Goal: Task Accomplishment & Management: Manage account settings

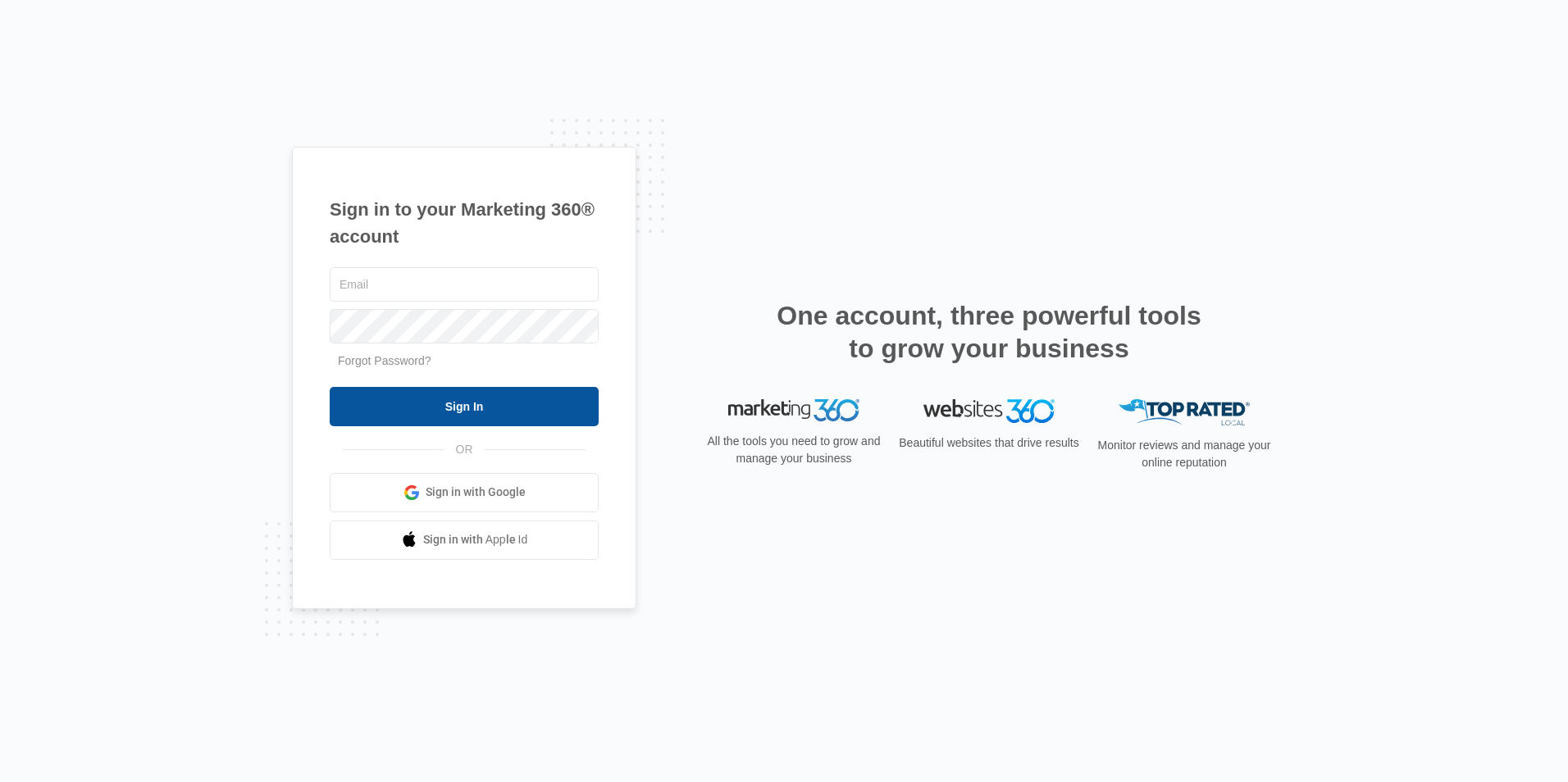
type input "[EMAIL_ADDRESS][DOMAIN_NAME]"
click at [351, 413] on input "Sign In" at bounding box center [463, 406] width 269 height 39
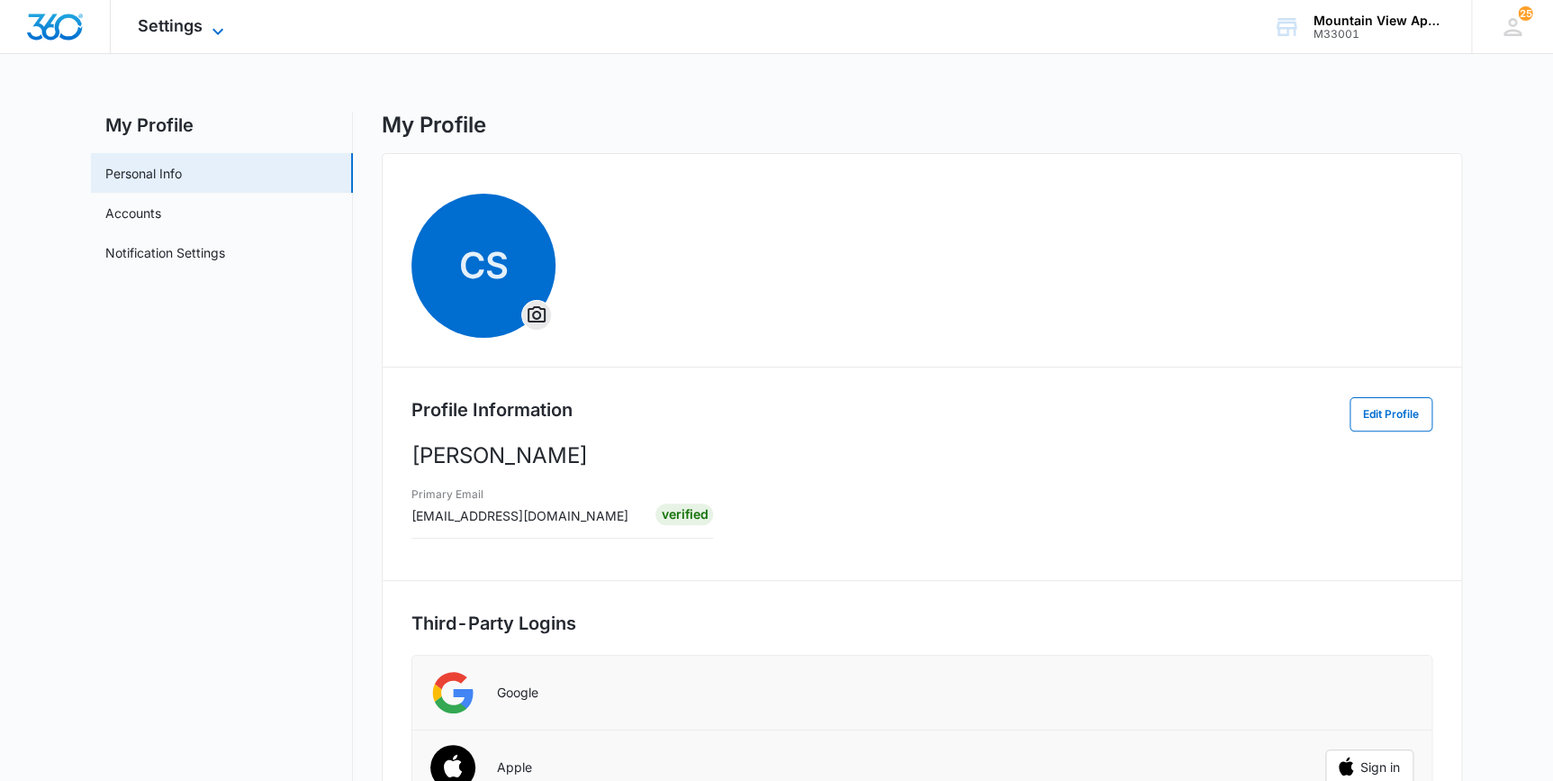
click at [179, 24] on span "Settings" at bounding box center [170, 25] width 65 height 19
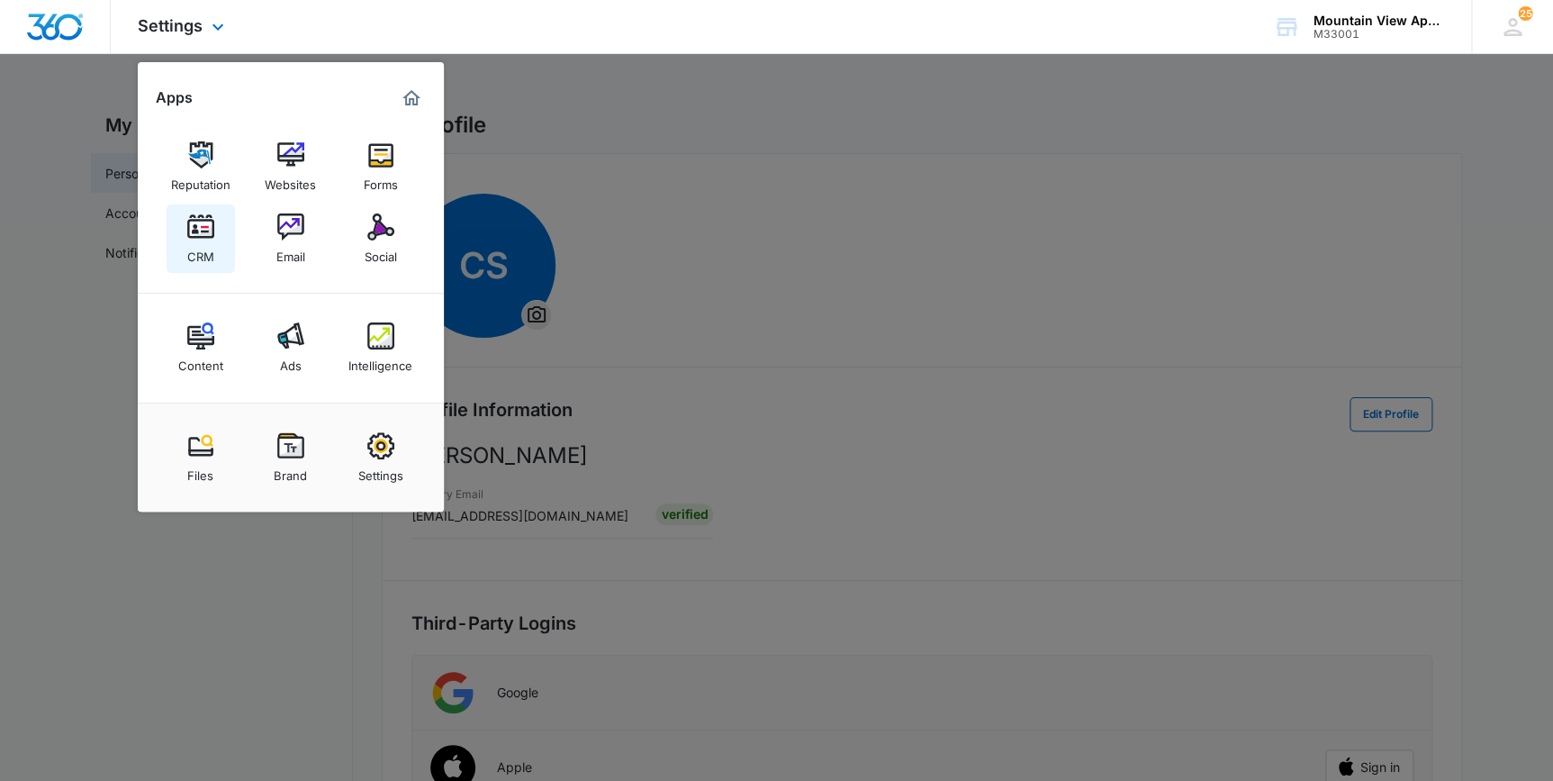
click at [195, 248] on div "CRM" at bounding box center [200, 251] width 27 height 23
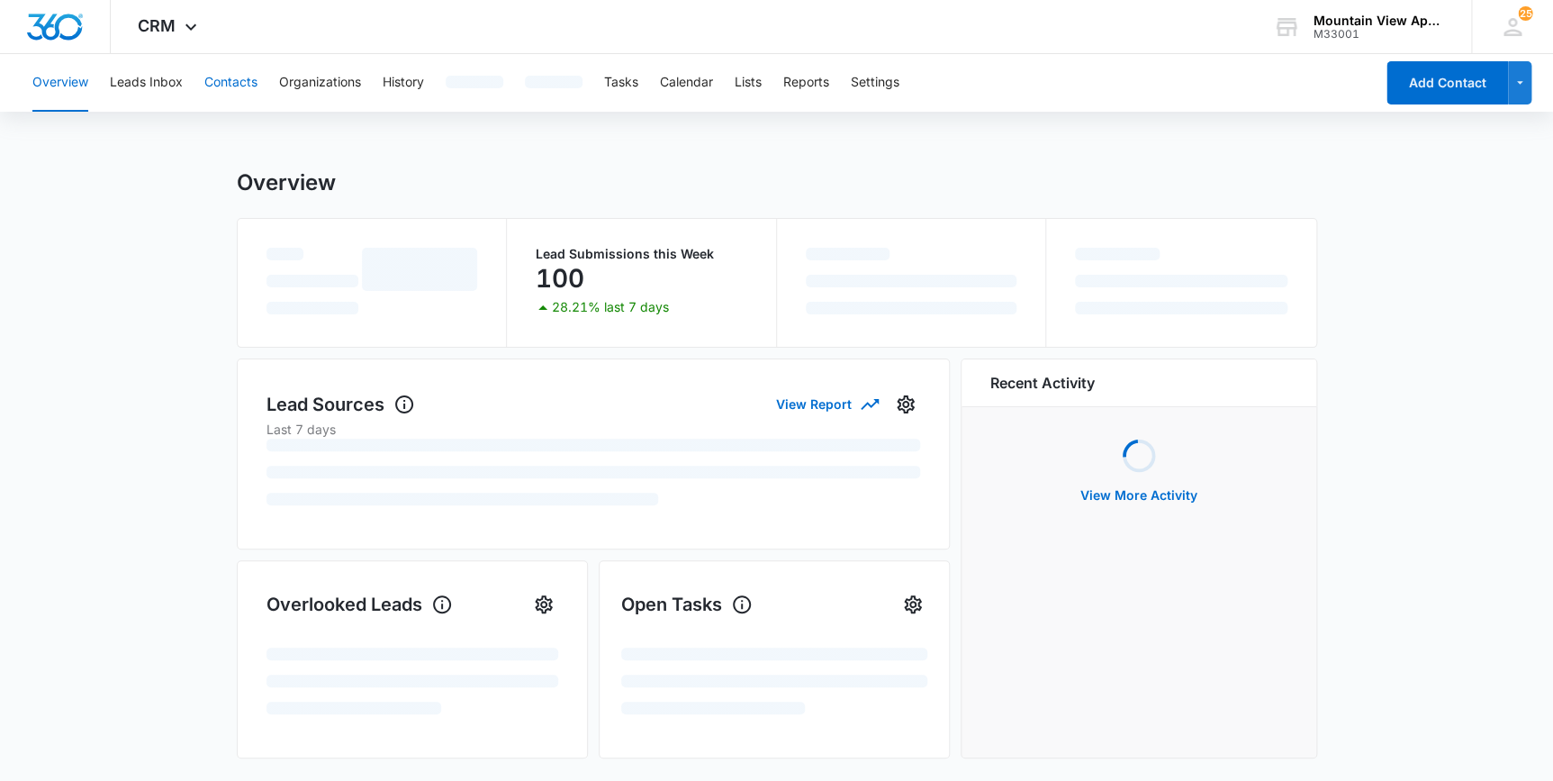
click at [227, 78] on button "Contacts" at bounding box center [230, 83] width 53 height 58
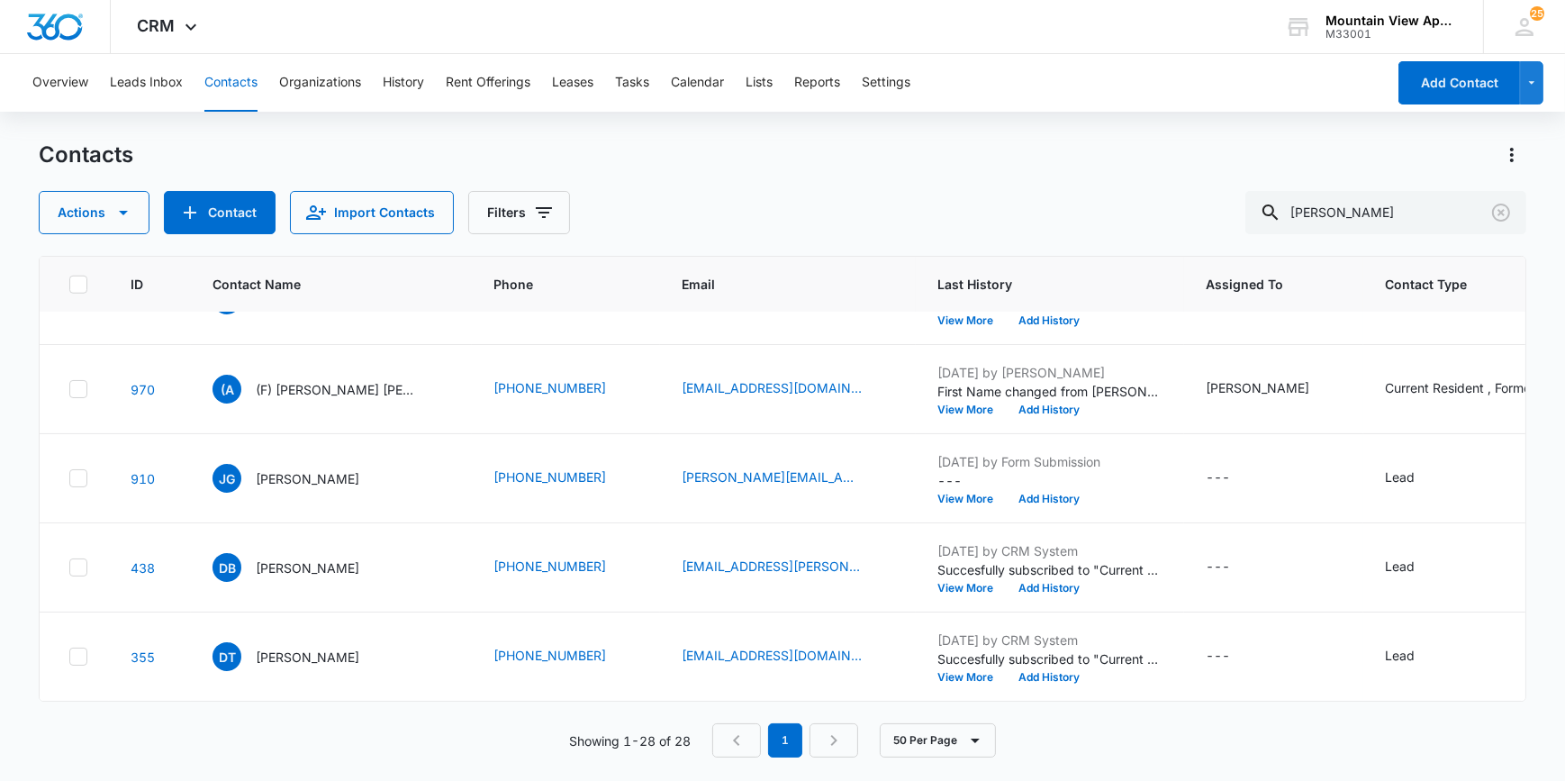
scroll to position [2116, 0]
click at [934, 736] on button "50 Per Page" at bounding box center [938, 740] width 116 height 34
click at [486, 715] on div "ID Contact Name Phone Email Last History Assigned To Contact Type Contact Statu…" at bounding box center [782, 507] width 1487 height 502
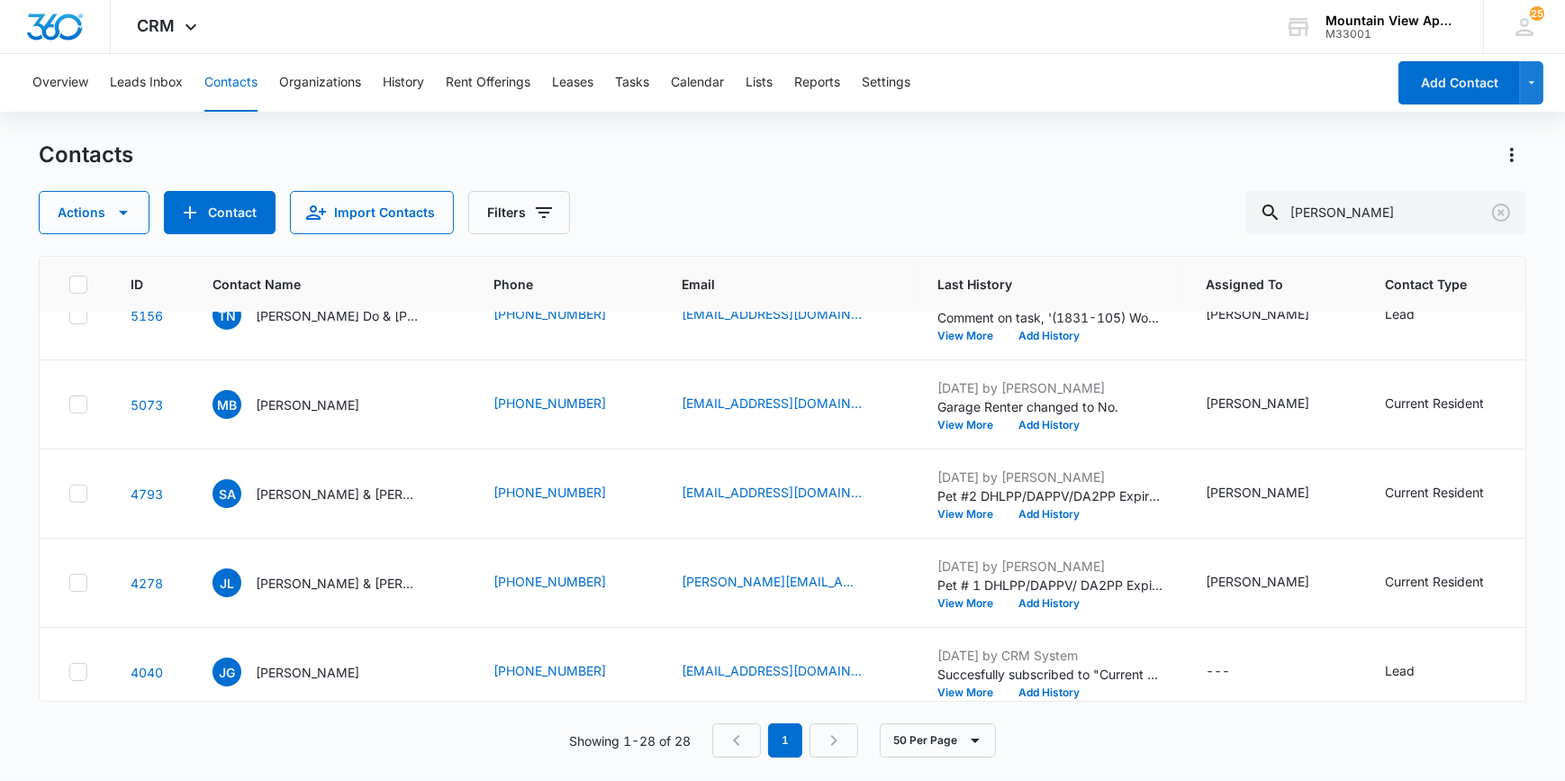
scroll to position [0, 0]
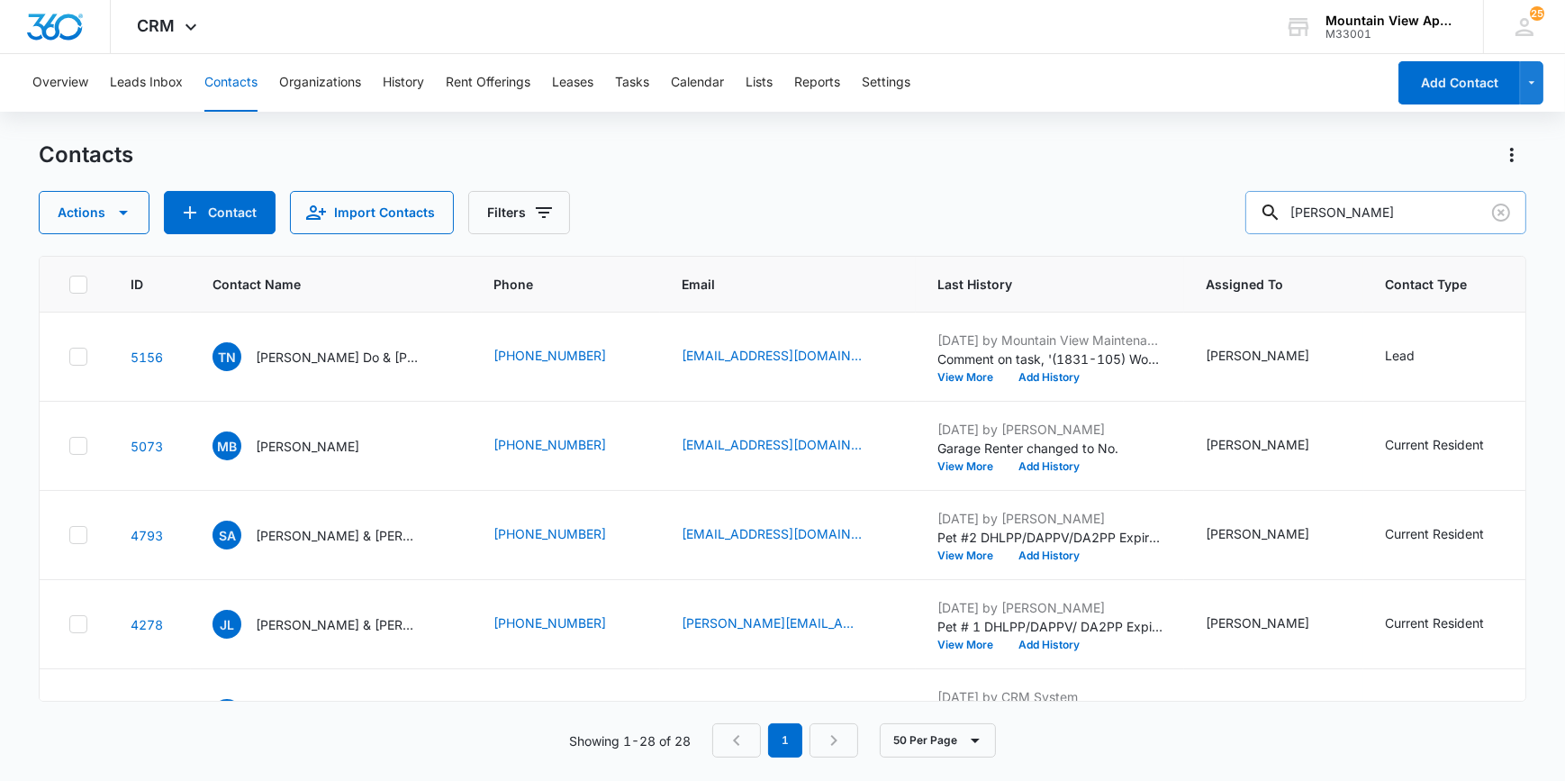
click at [1370, 205] on input "[PERSON_NAME]" at bounding box center [1385, 212] width 281 height 43
type input "L"
type input "[PERSON_NAME]"
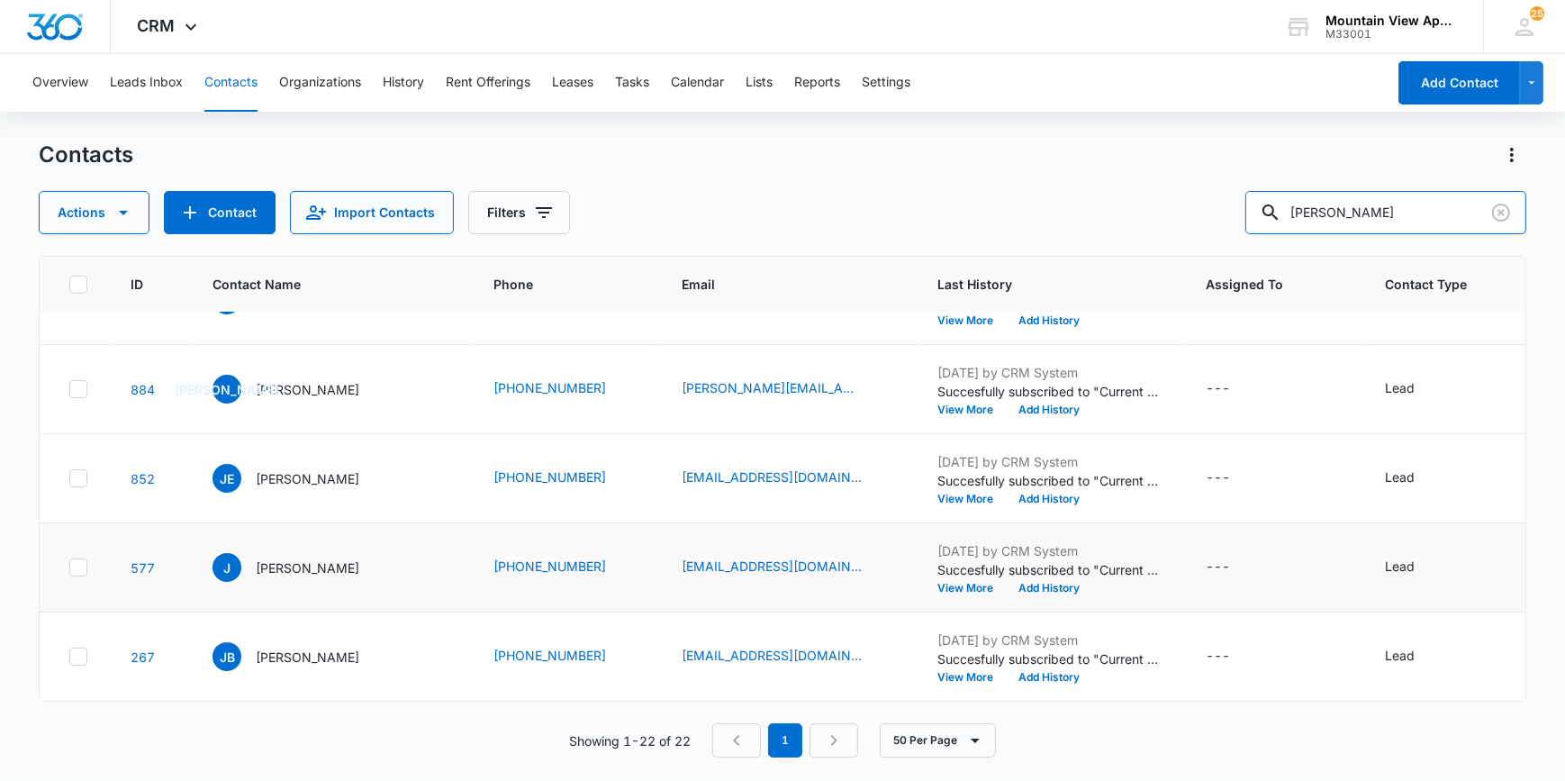
scroll to position [1582, 0]
click at [284, 558] on p "[PERSON_NAME]" at bounding box center [308, 567] width 104 height 19
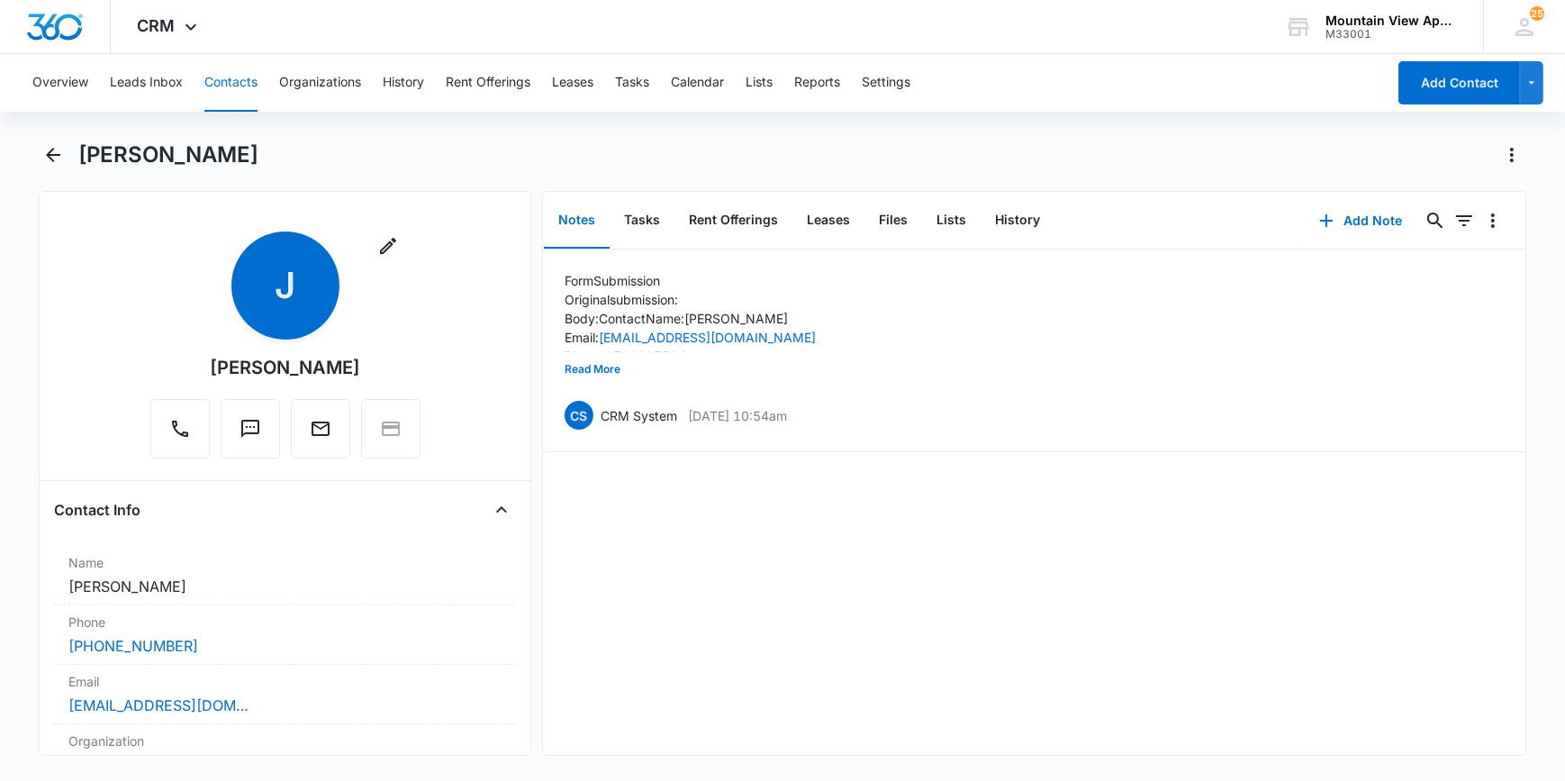
click at [222, 80] on button "Contacts" at bounding box center [230, 83] width 53 height 58
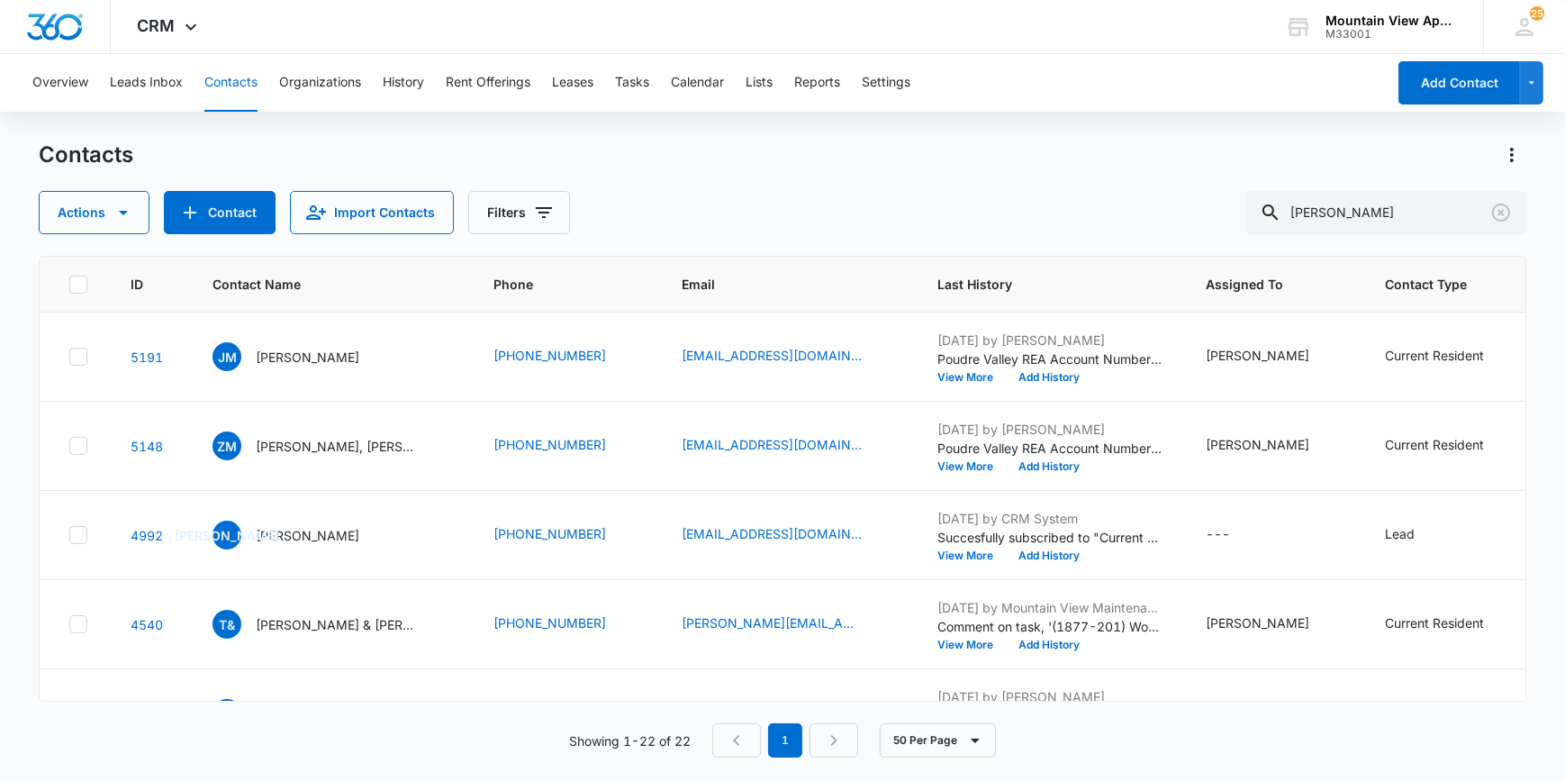
scroll to position [1582, 0]
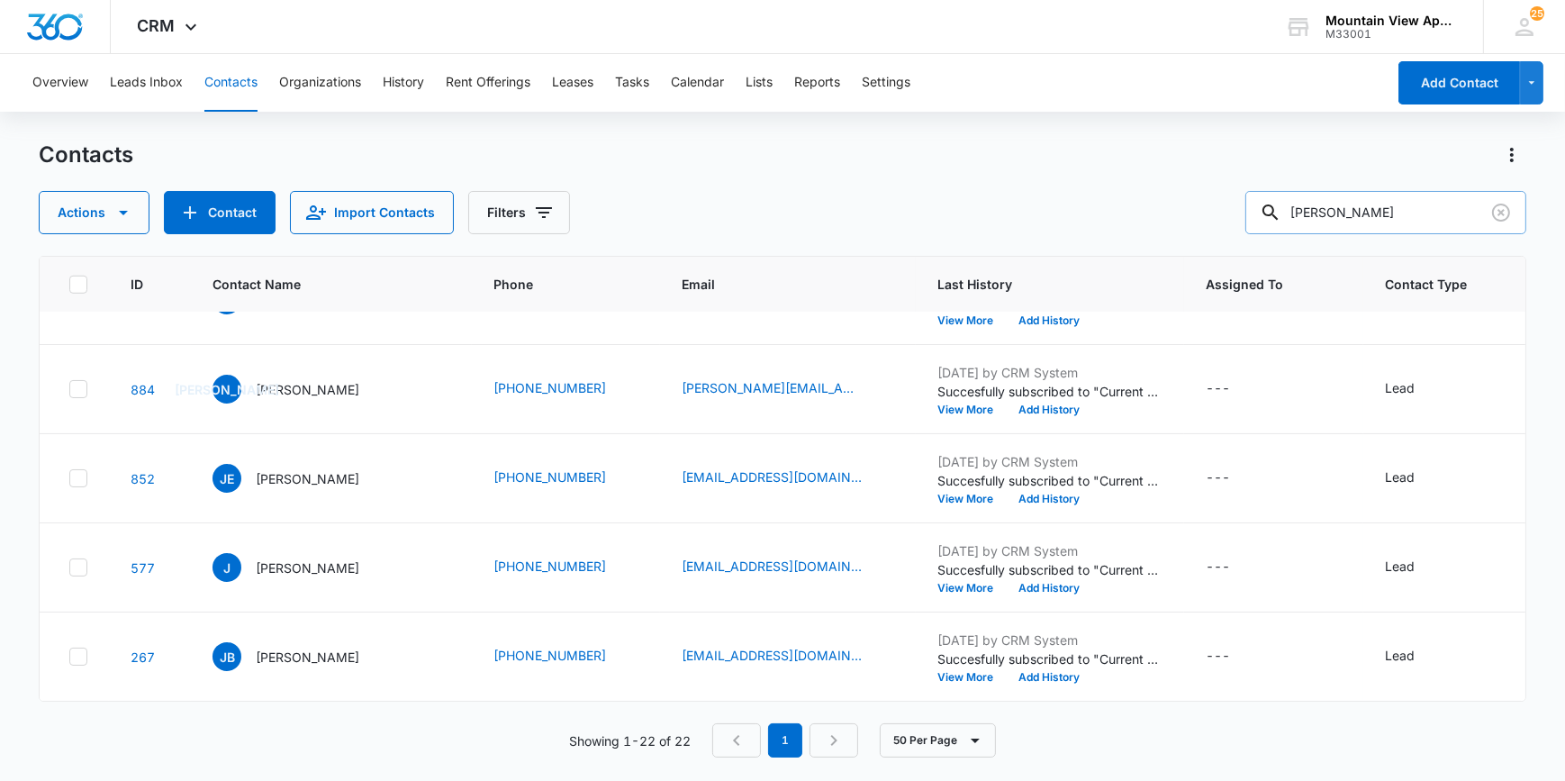
click at [1411, 215] on input "[PERSON_NAME]" at bounding box center [1385, 212] width 281 height 43
type input "j"
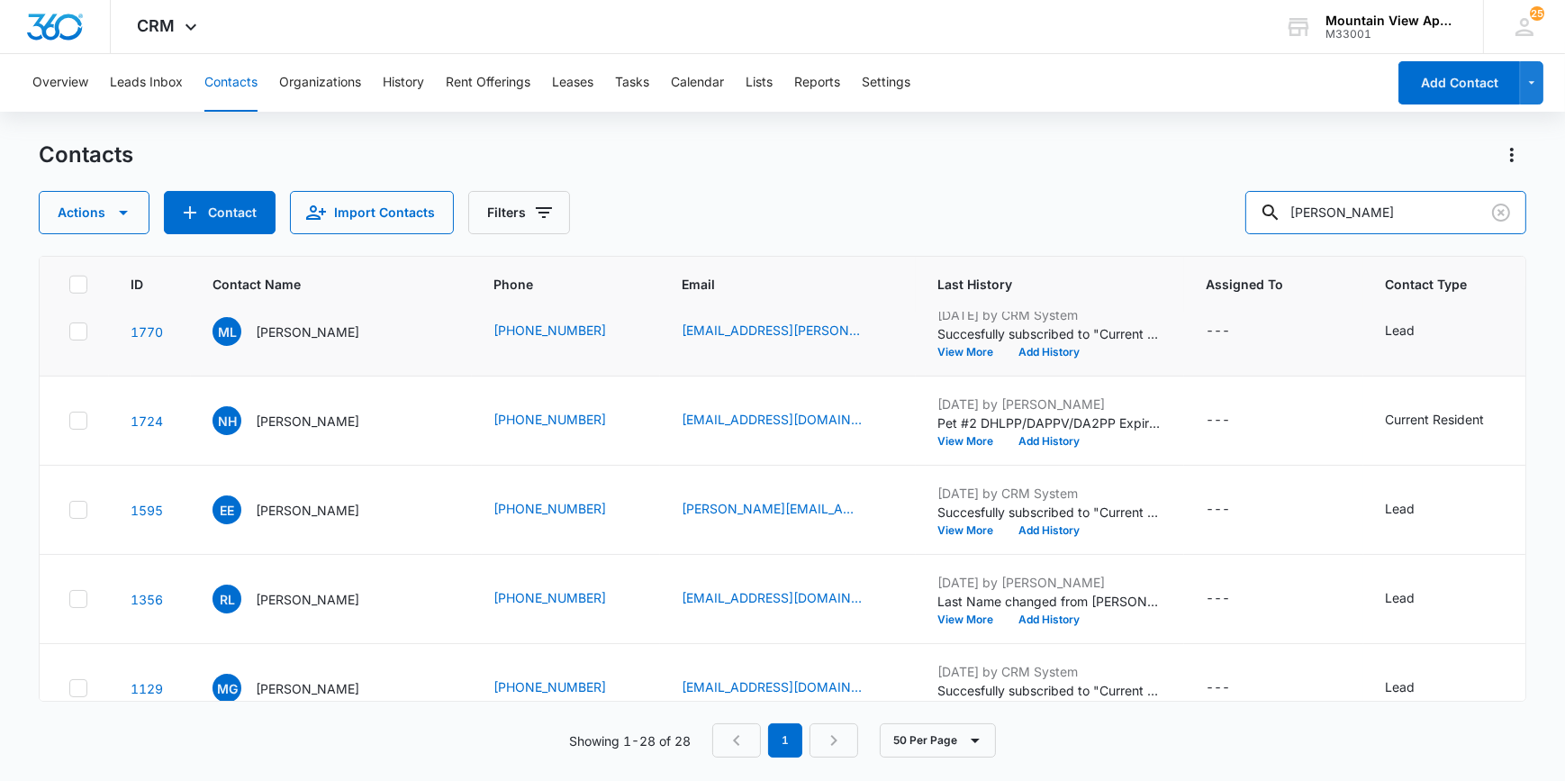
scroll to position [1801, 0]
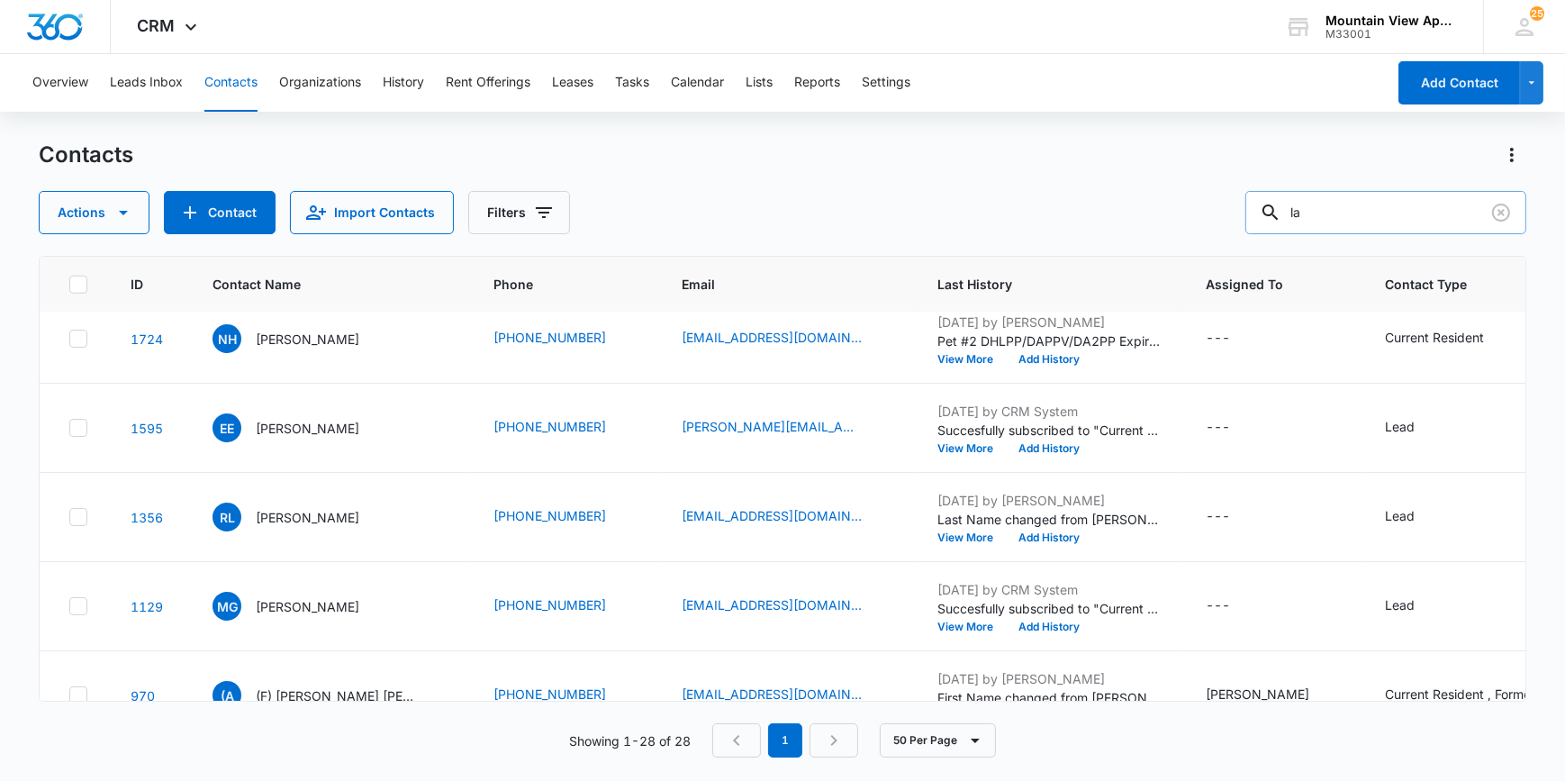
type input "l"
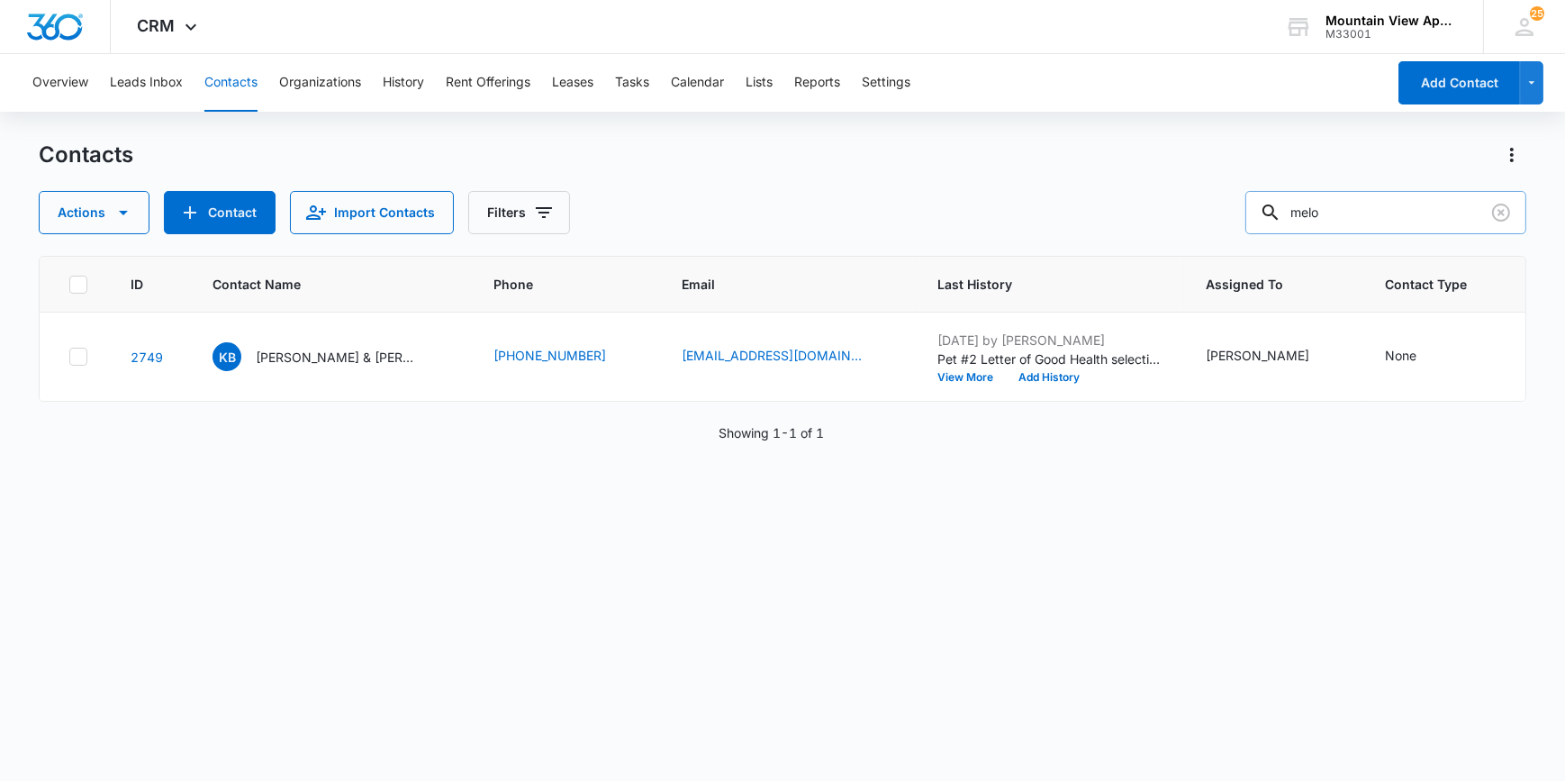
scroll to position [0, 0]
type input "m"
click at [1513, 186] on div "Contacts Actions Contact Import Contacts Filters" at bounding box center [782, 187] width 1487 height 94
click at [1360, 213] on input "text" at bounding box center [1399, 212] width 254 height 43
type input "[PERSON_NAME]"
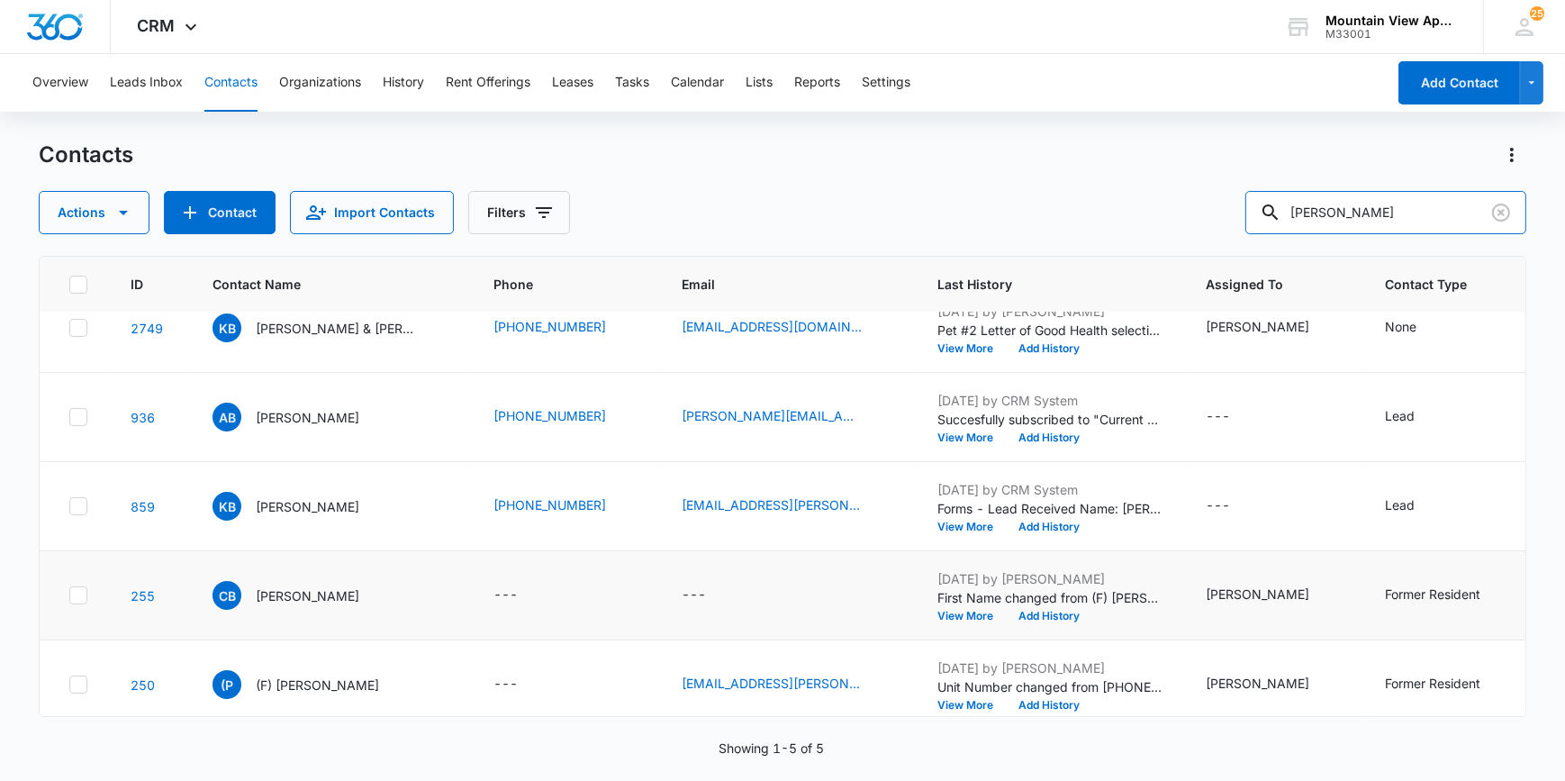
scroll to position [52, 0]
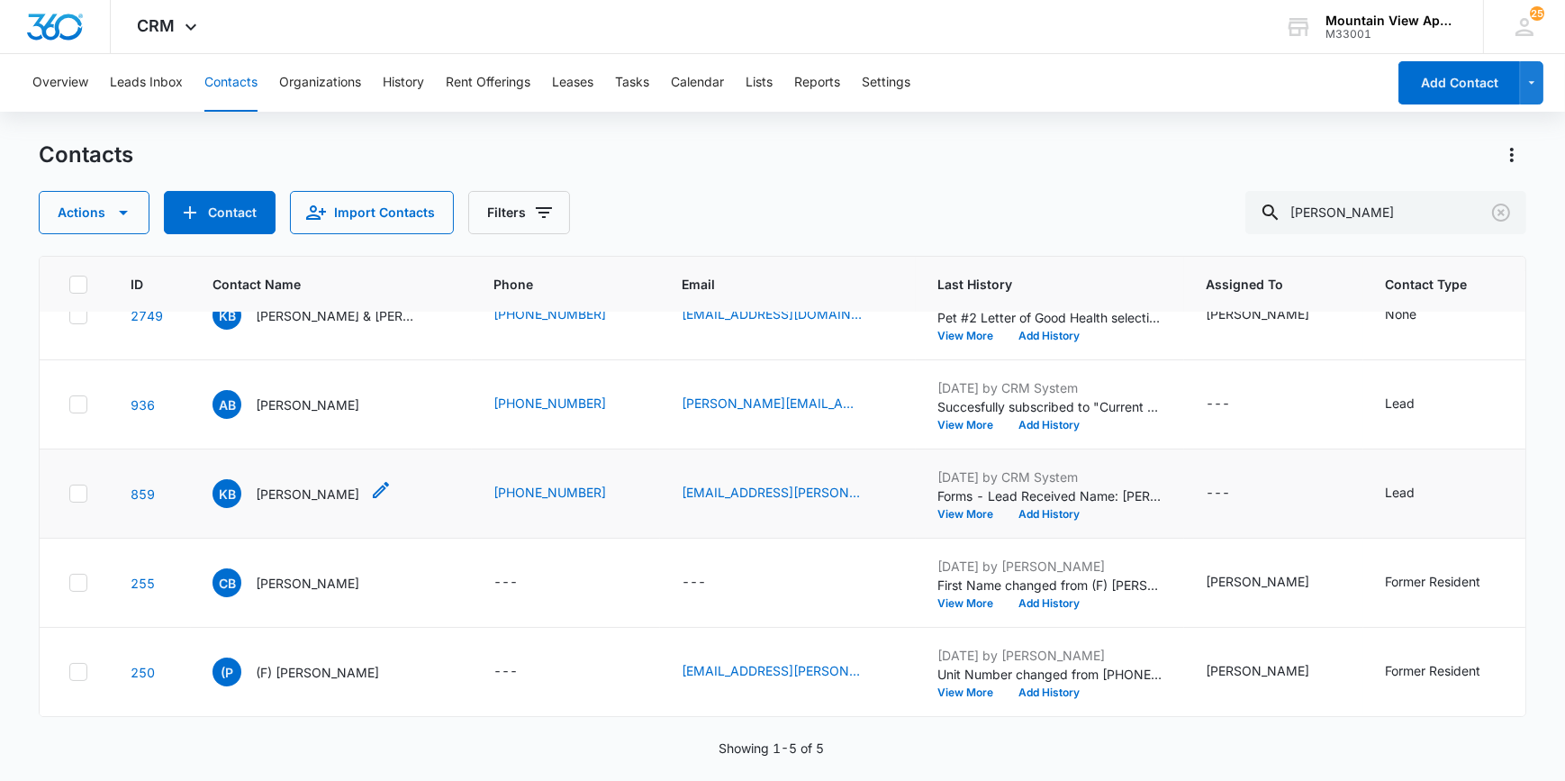
click at [277, 484] on p "[PERSON_NAME]" at bounding box center [308, 493] width 104 height 19
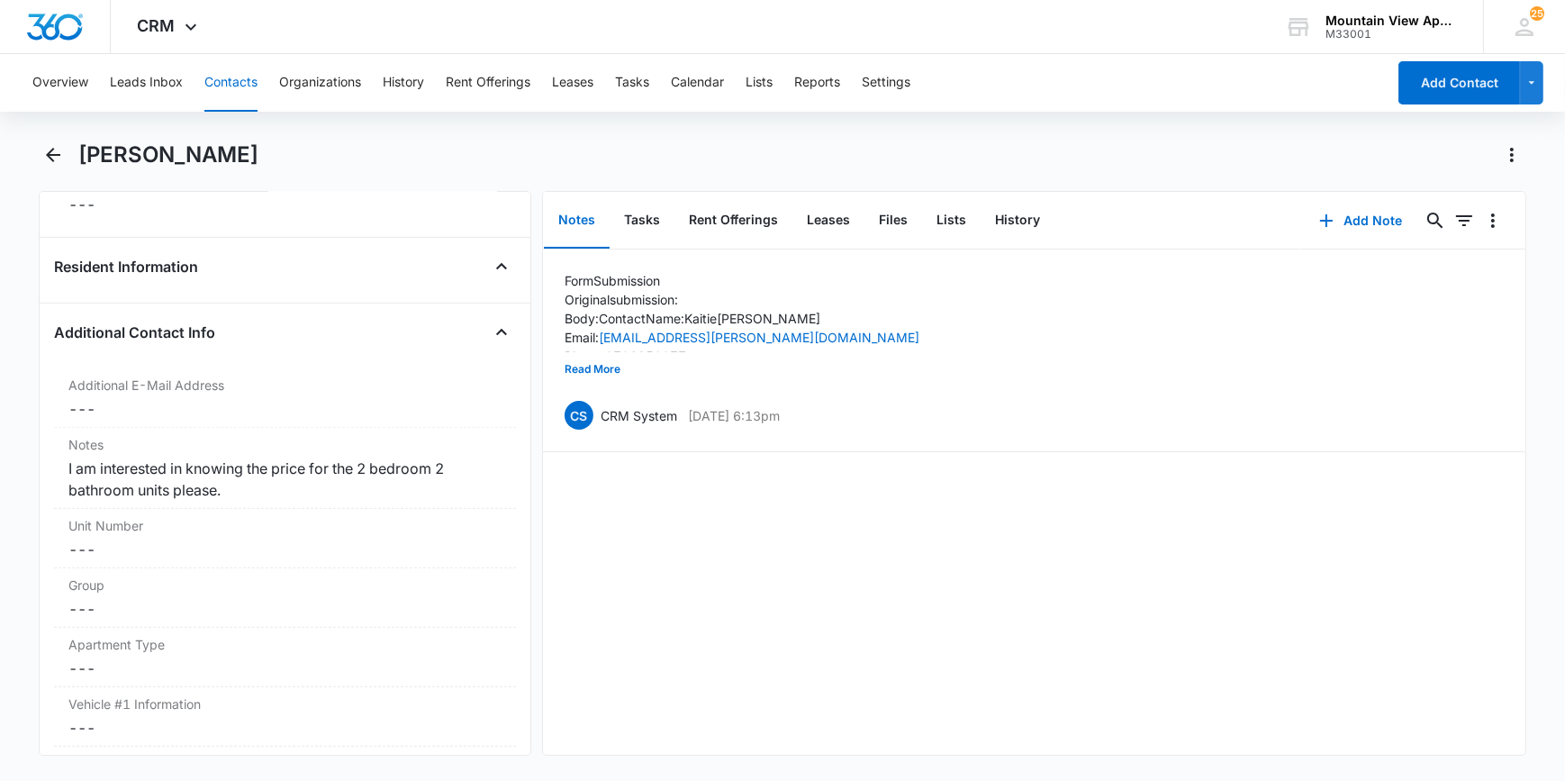
scroll to position [1427, 0]
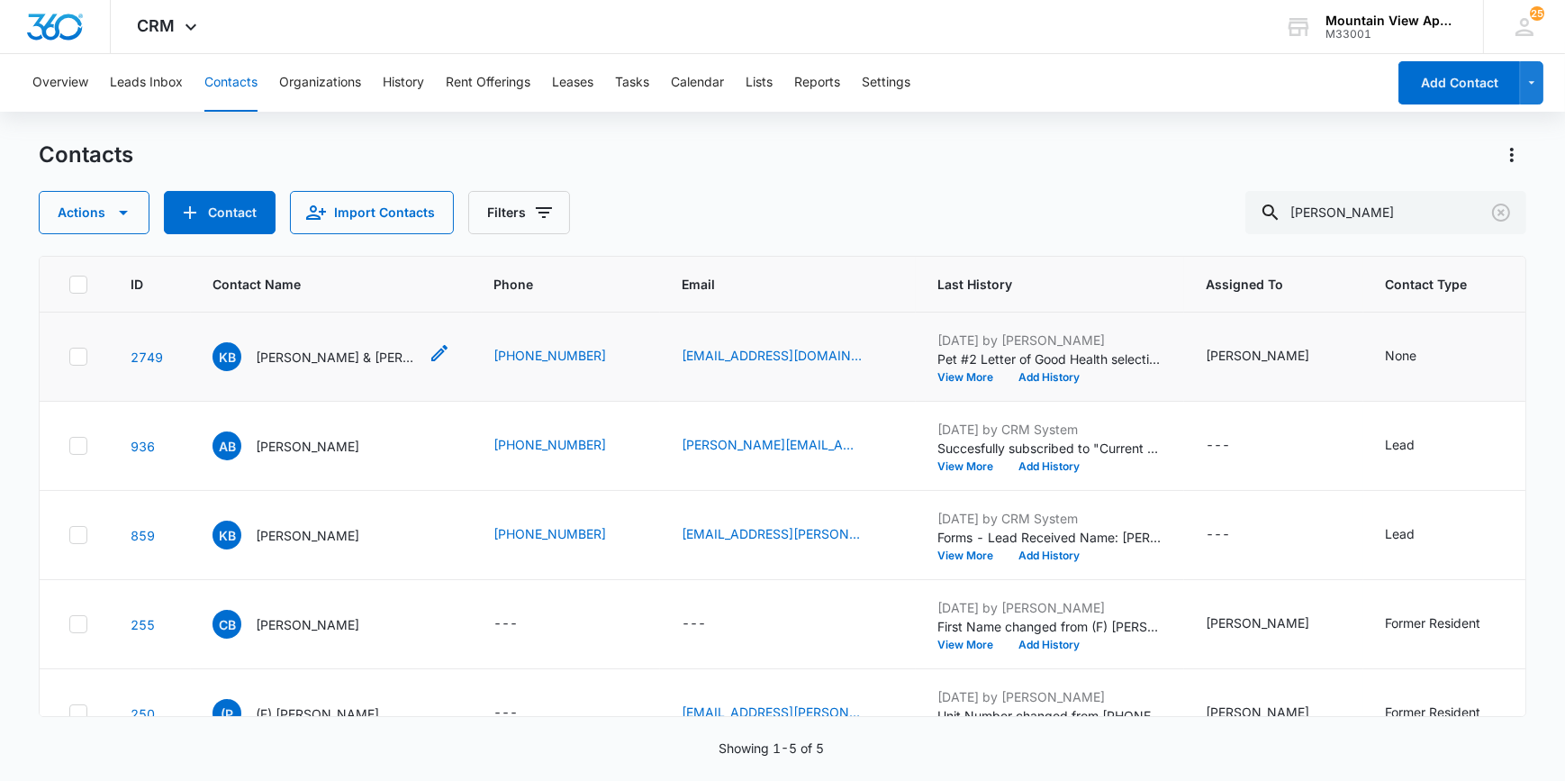
click at [315, 359] on p "[PERSON_NAME] & [PERSON_NAME]" at bounding box center [337, 357] width 162 height 19
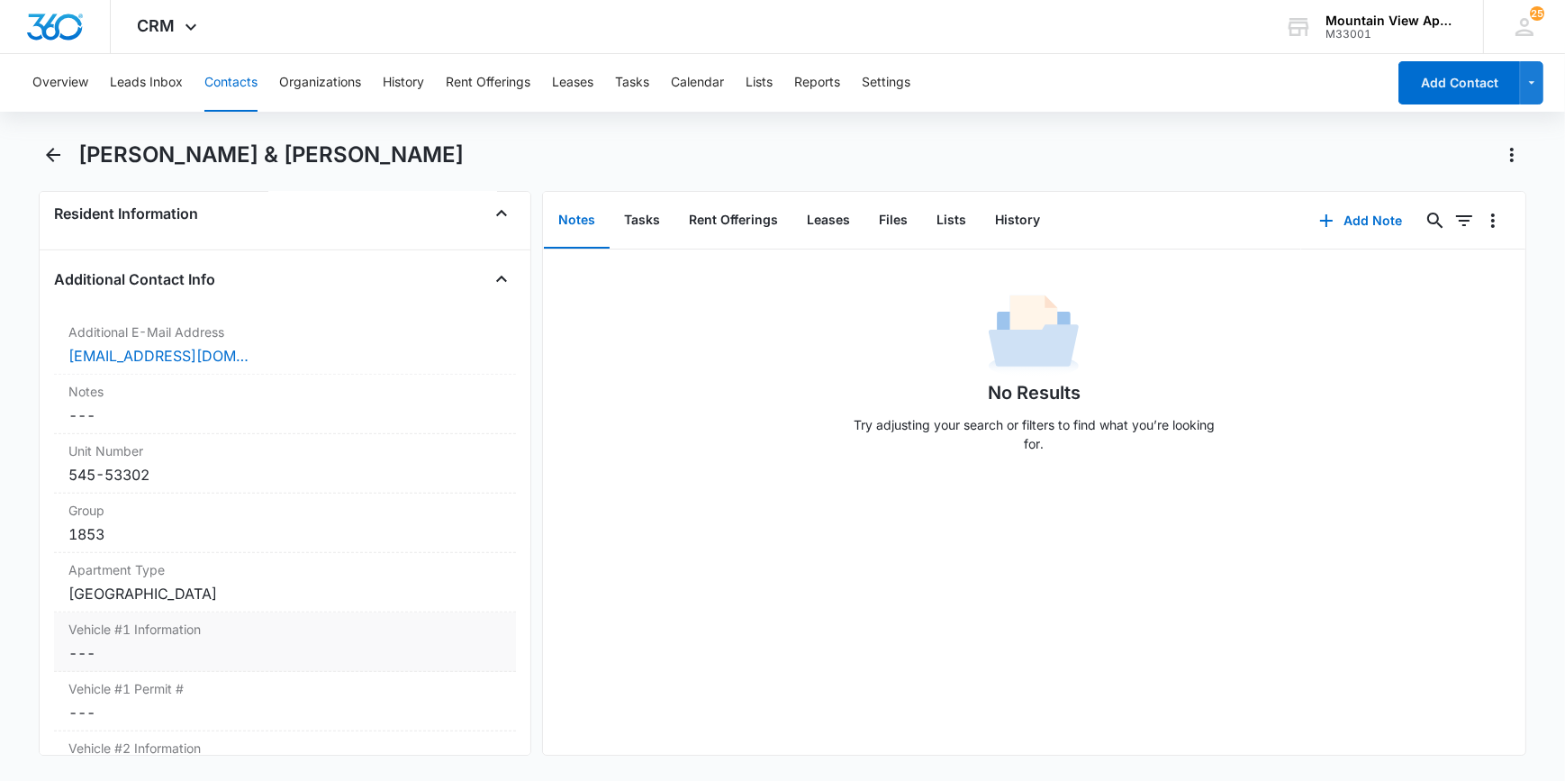
scroll to position [1473, 0]
click at [491, 276] on icon "Close" at bounding box center [502, 280] width 22 height 22
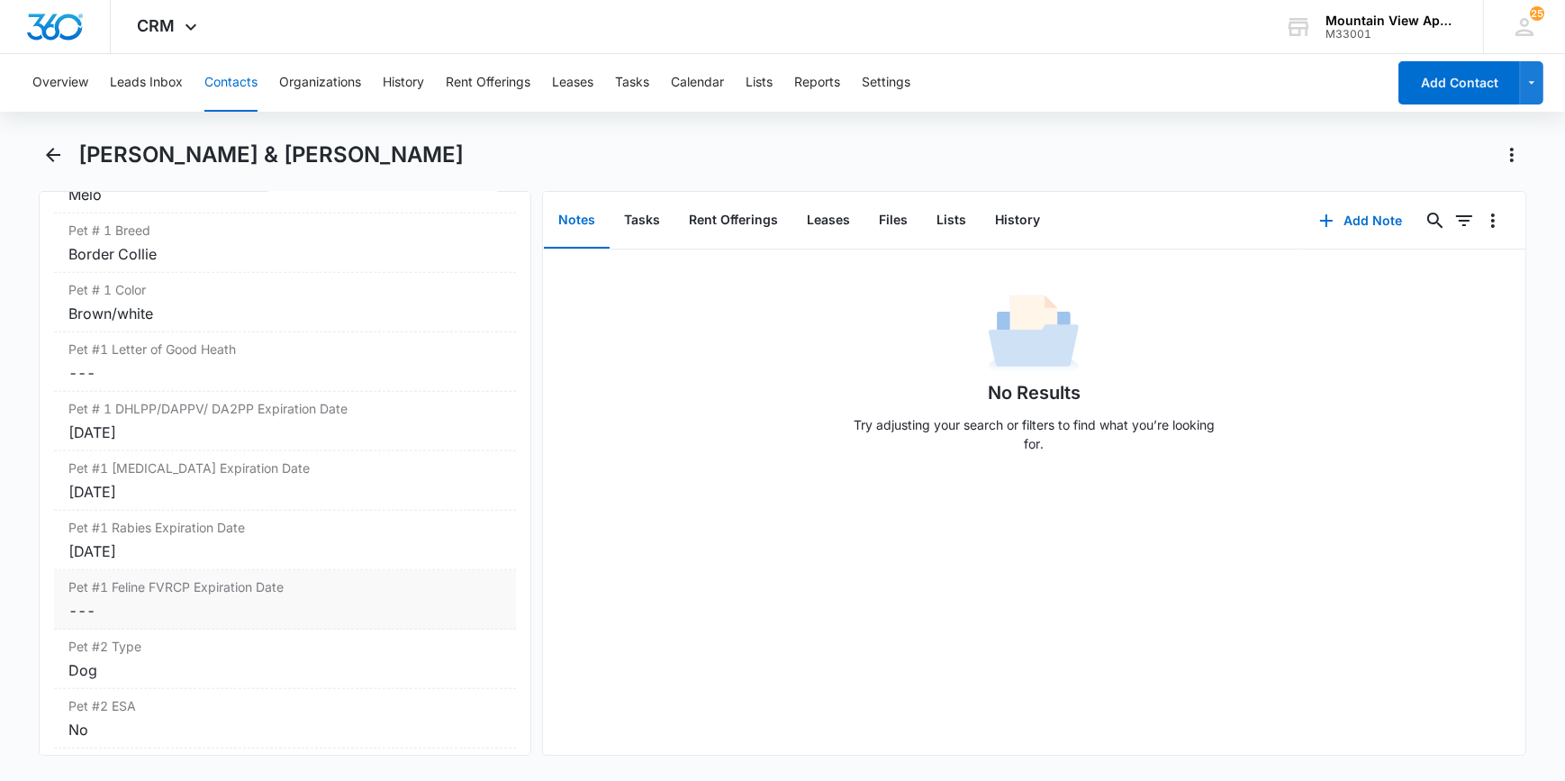
scroll to position [1882, 0]
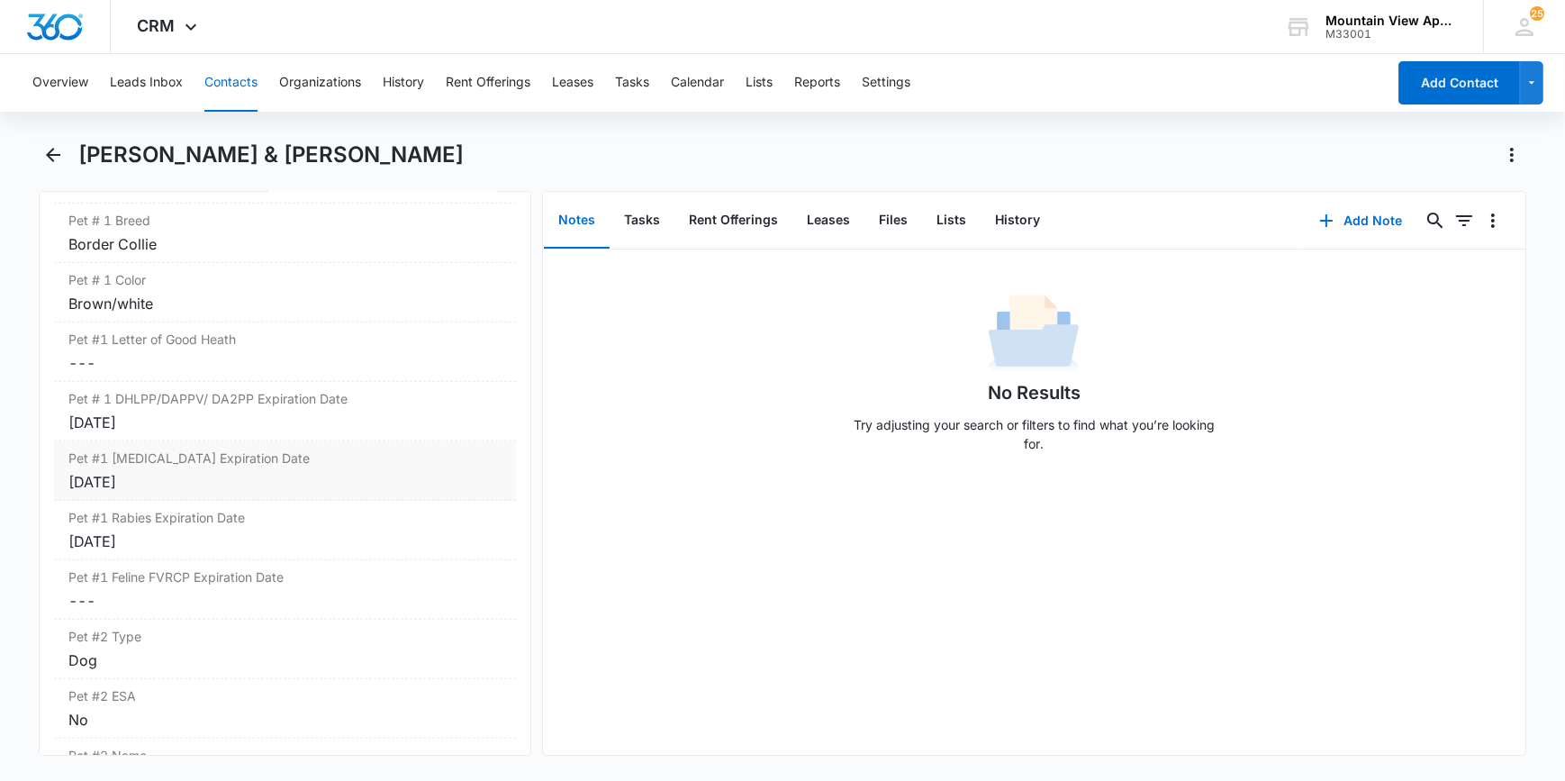
click at [169, 481] on div "[DATE]" at bounding box center [284, 482] width 432 height 22
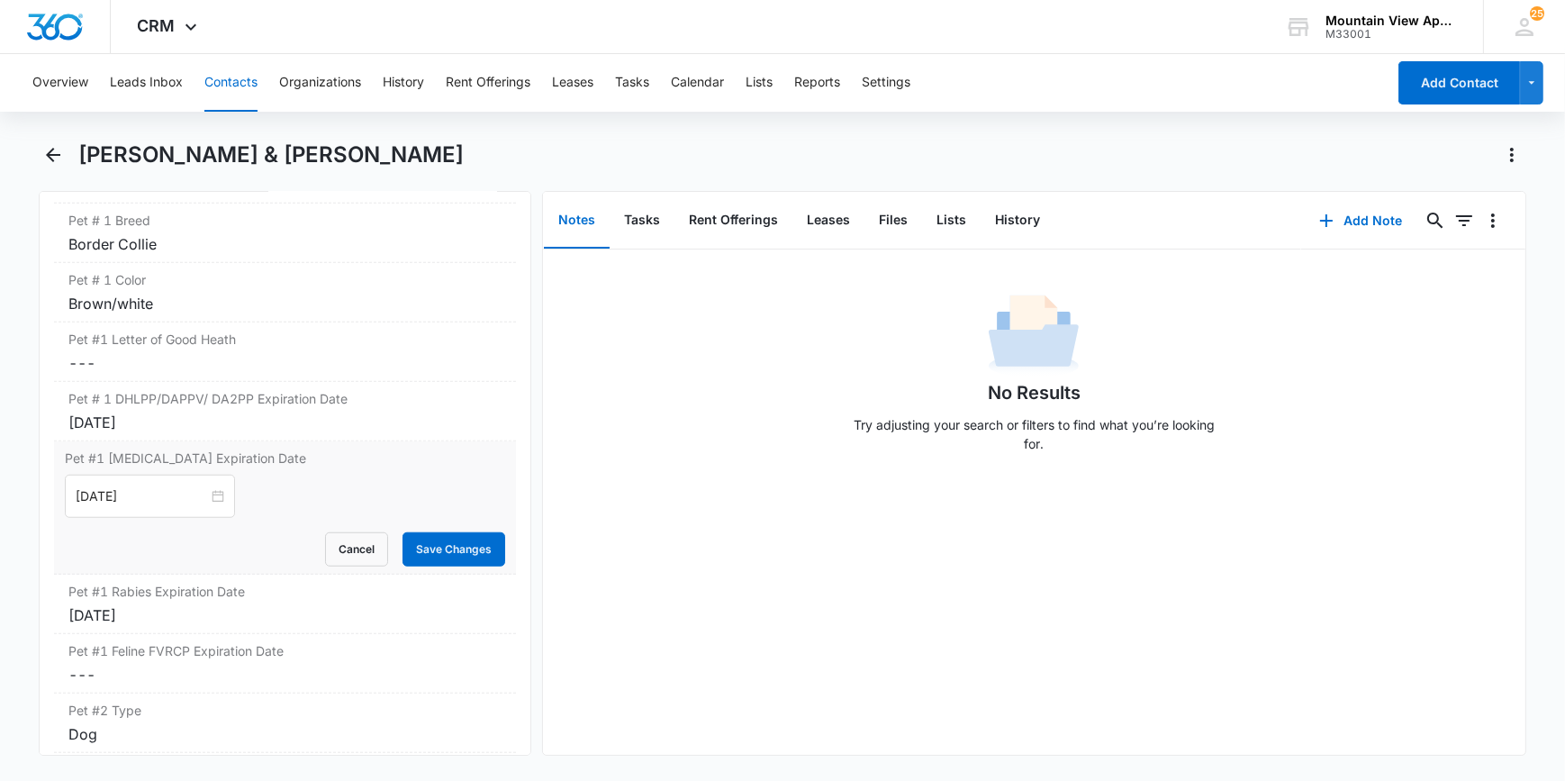
click at [228, 495] on div "[DATE]" at bounding box center [284, 495] width 439 height 43
click at [447, 547] on button "Save Changes" at bounding box center [453, 549] width 103 height 34
